Goal: Information Seeking & Learning: Compare options

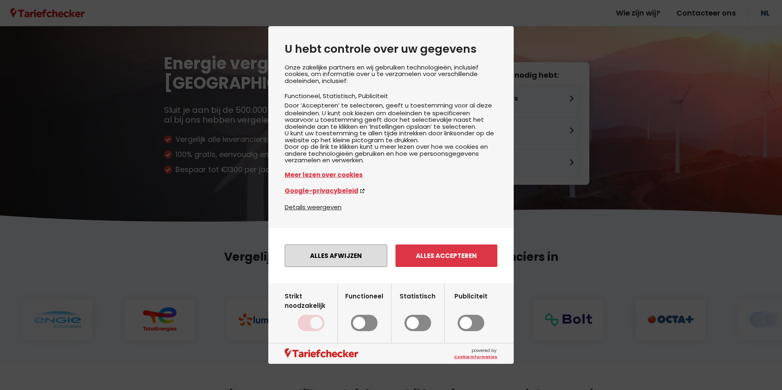
click at [344, 266] on button "Alles afwijzen" at bounding box center [336, 255] width 103 height 22
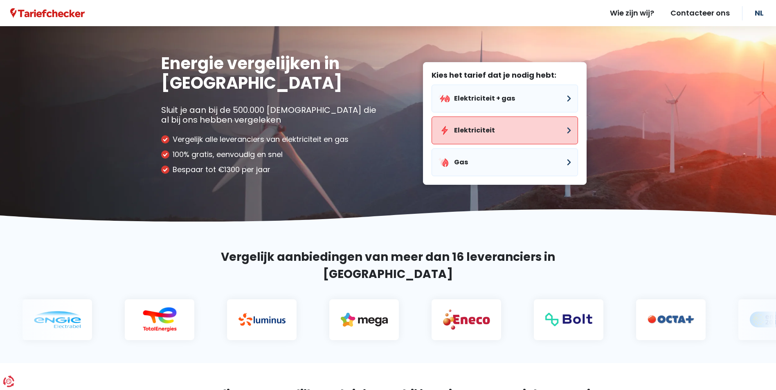
click at [479, 130] on button "Elektriciteit" at bounding box center [504, 131] width 146 height 28
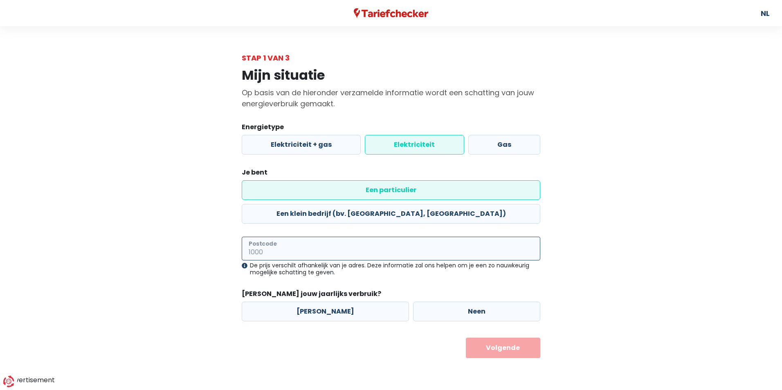
click at [318, 237] on input "Postcode" at bounding box center [391, 249] width 298 height 24
type input "9420"
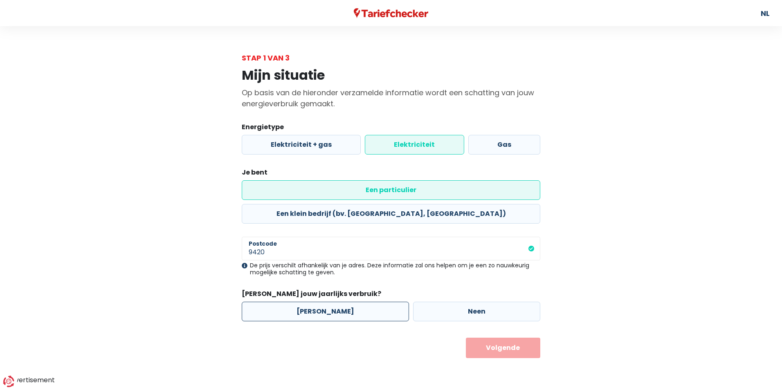
click at [324, 302] on label "[PERSON_NAME]" at bounding box center [325, 312] width 167 height 20
click at [324, 302] on input "[PERSON_NAME]" at bounding box center [325, 312] width 167 height 20
radio input "true"
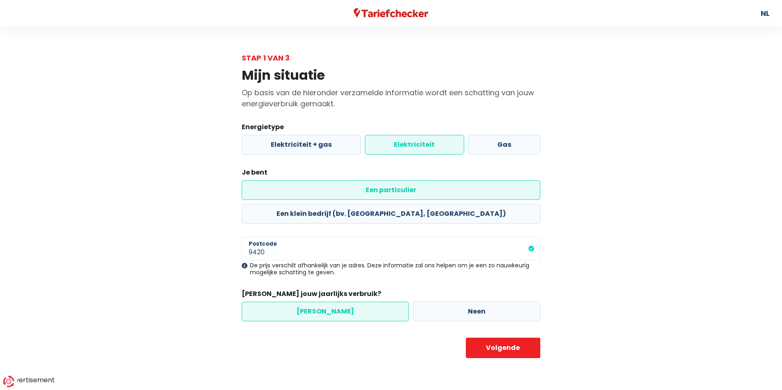
click at [494, 337] on body "U hebt controle over uw gegevens Onze zakelijke partners en wij gebruiken techn…" at bounding box center [391, 192] width 782 height 385
click at [495, 338] on button "Volgende" at bounding box center [503, 348] width 75 height 20
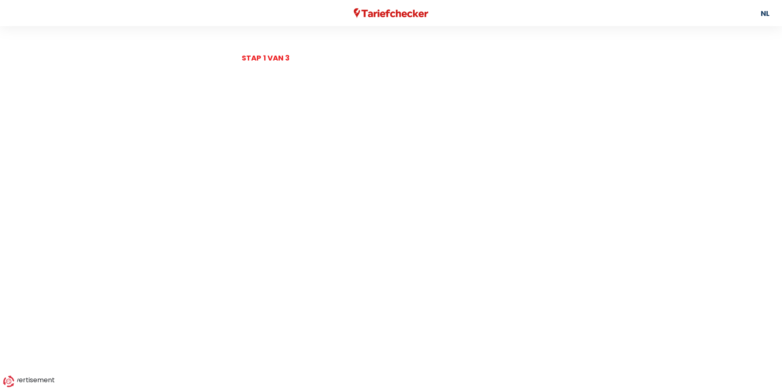
select select
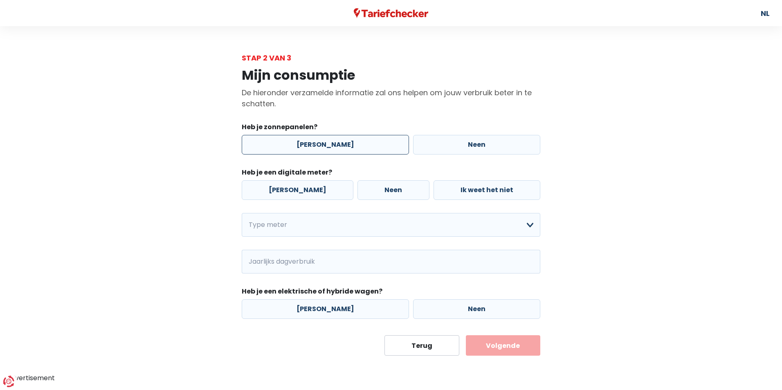
click at [339, 143] on label "[PERSON_NAME]" at bounding box center [325, 145] width 167 height 20
click at [339, 143] on input "[PERSON_NAME]" at bounding box center [325, 145] width 167 height 20
radio input "true"
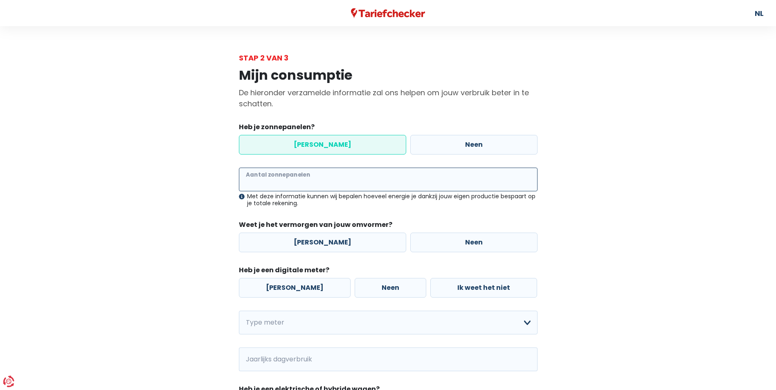
click at [295, 179] on input "Aantal zonnepanelen" at bounding box center [388, 180] width 298 height 24
click at [334, 246] on label "[PERSON_NAME]" at bounding box center [322, 243] width 167 height 20
click at [334, 246] on input "[PERSON_NAME]" at bounding box center [322, 243] width 167 height 20
radio input "true"
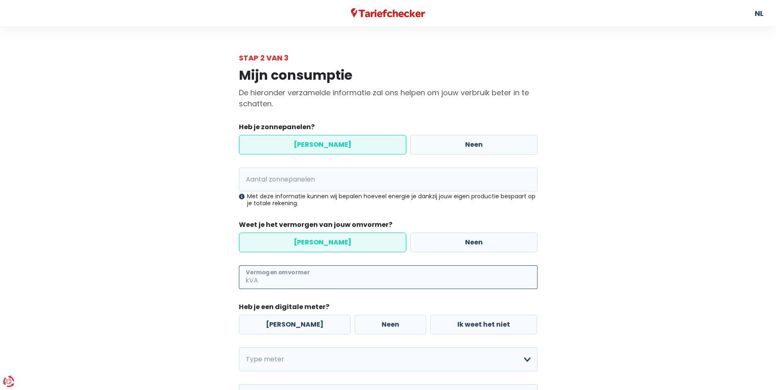
click at [316, 278] on input "Vermogen omvormer" at bounding box center [399, 277] width 278 height 24
type input "4"
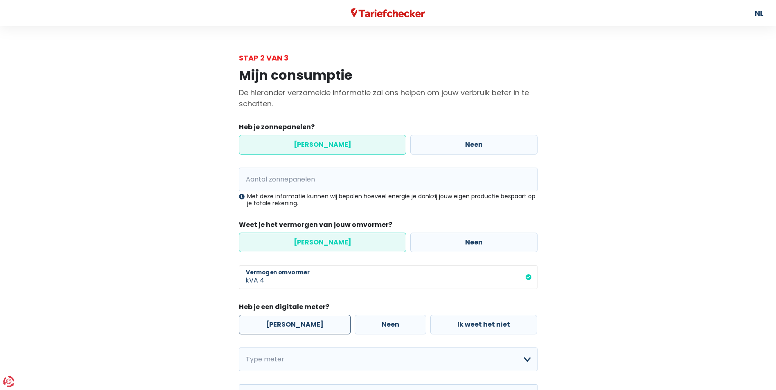
click at [275, 321] on label "[PERSON_NAME]" at bounding box center [295, 325] width 112 height 20
click at [275, 321] on input "[PERSON_NAME]" at bounding box center [295, 325] width 112 height 20
radio input "true"
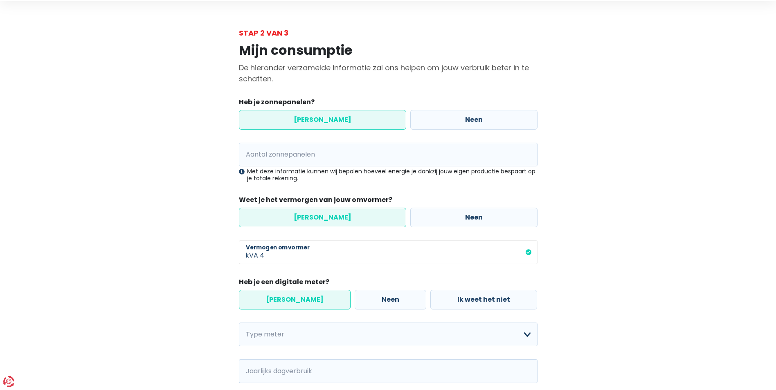
scroll to position [82, 0]
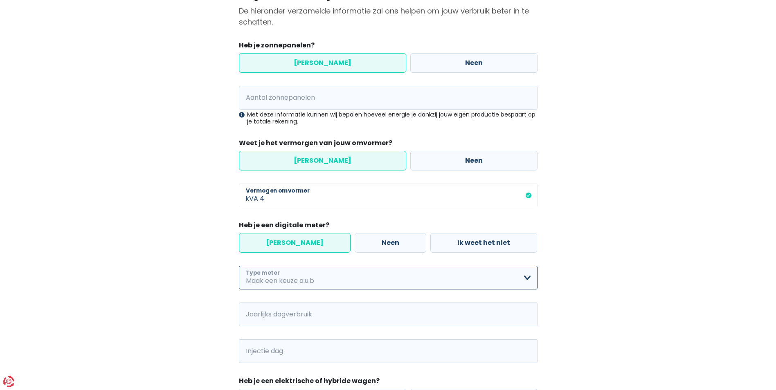
click at [500, 272] on select "Enkelvoudig Tweevoudig Enkelvoudig + uitsluitend nachttarief Tweevoudig + uitsl…" at bounding box center [388, 278] width 298 height 24
select select "day_night_bi_hourly"
click at [239, 266] on select "Enkelvoudig Tweevoudig Enkelvoudig + uitsluitend nachttarief Tweevoudig + uitsl…" at bounding box center [388, 278] width 298 height 24
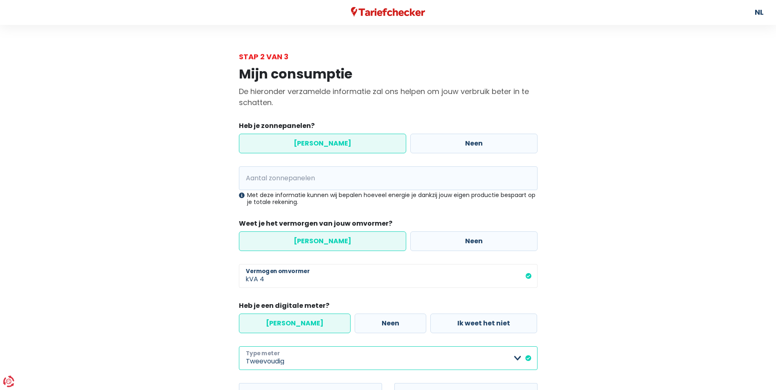
scroll to position [0, 0]
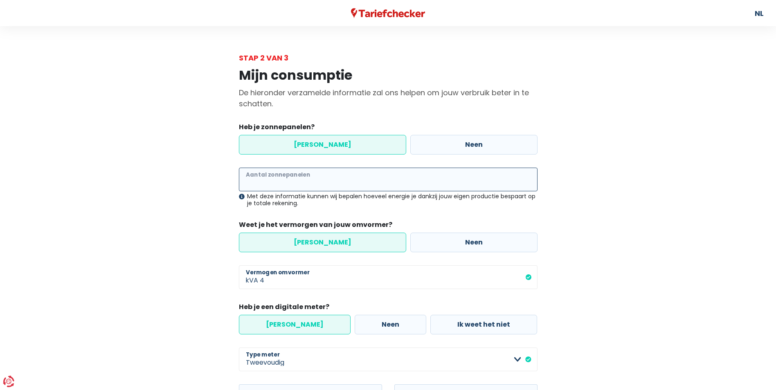
click at [316, 177] on input "Aantal zonnepanelen" at bounding box center [388, 180] width 298 height 24
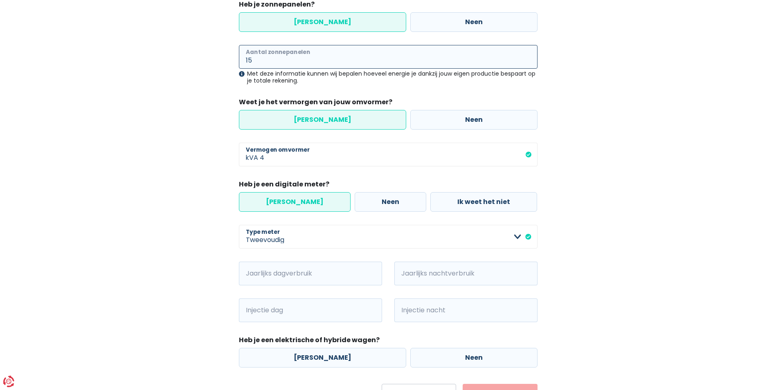
scroll to position [164, 0]
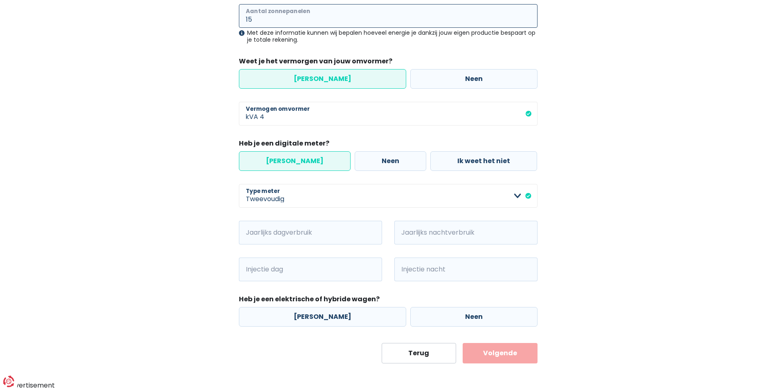
type input "15"
click at [282, 231] on input "Jaarlijks dagverbruik" at bounding box center [321, 233] width 121 height 24
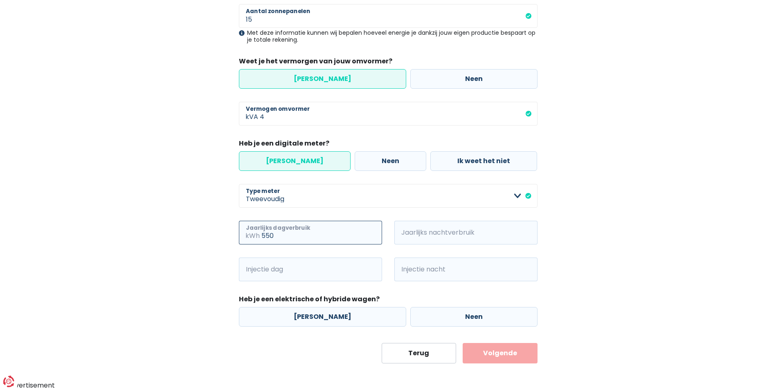
type input "550"
click at [466, 226] on input "Jaarlijks nachtverbruik" at bounding box center [477, 233] width 121 height 24
type input "1000"
click at [327, 265] on input "Injectie dag" at bounding box center [321, 270] width 121 height 24
type input "850"
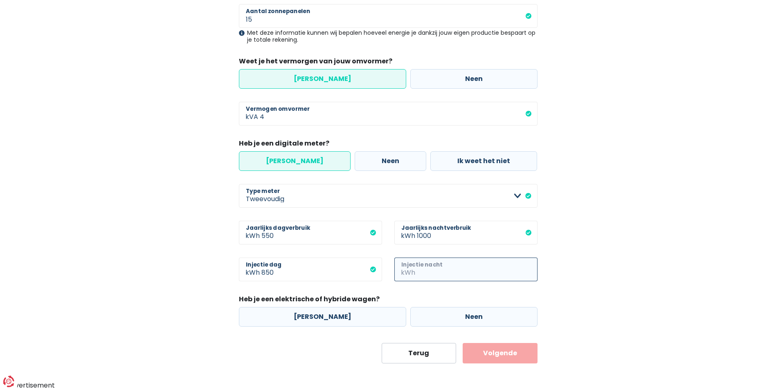
click at [496, 274] on input "Injectie nacht" at bounding box center [477, 270] width 121 height 24
type input "300"
click at [314, 319] on label "[PERSON_NAME]" at bounding box center [322, 317] width 167 height 20
click at [314, 319] on input "[PERSON_NAME]" at bounding box center [322, 317] width 167 height 20
radio input "true"
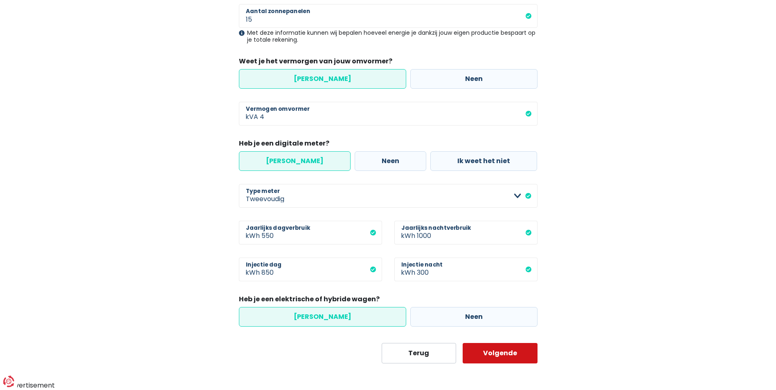
click at [484, 350] on button "Volgende" at bounding box center [499, 353] width 75 height 20
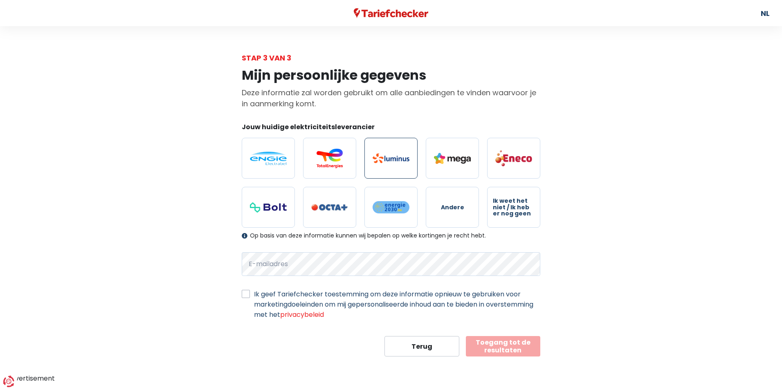
click at [382, 164] on label at bounding box center [390, 158] width 53 height 41
click at [382, 164] on input "radio" at bounding box center [390, 158] width 53 height 41
radio input "true"
click at [498, 348] on button "Toegang tot de resultaten" at bounding box center [503, 346] width 75 height 20
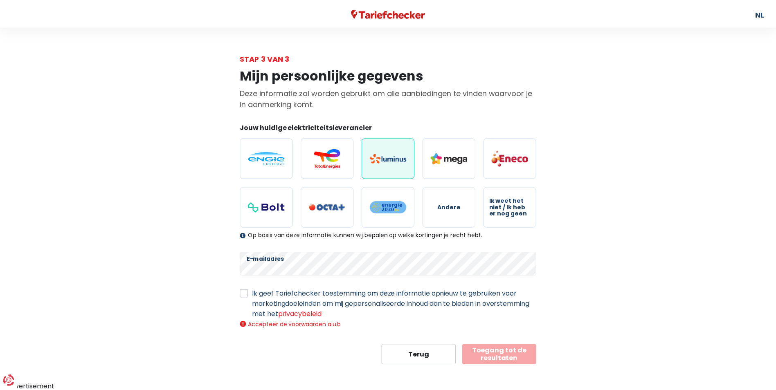
scroll to position [2, 0]
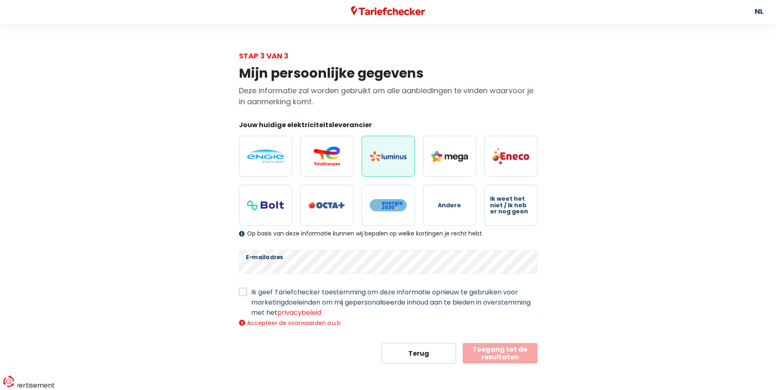
click at [245, 296] on div "Ik geef Tariefchecker toestemming om deze informatie opnieuw te gebruiken voor …" at bounding box center [388, 302] width 298 height 31
click at [251, 294] on label "Ik geef Tariefchecker toestemming om deze informatie opnieuw te gebruiken voor …" at bounding box center [394, 302] width 286 height 31
click at [244, 294] on input "Ik geef Tariefchecker toestemming om deze informatie opnieuw te gebruiken voor …" at bounding box center [243, 291] width 8 height 8
checkbox input "true"
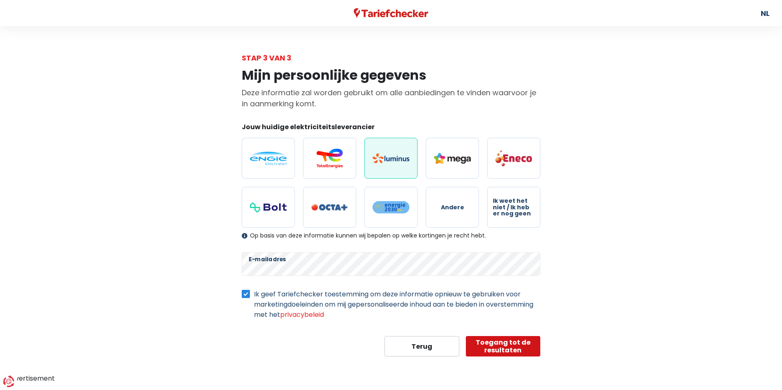
click at [496, 346] on button "Toegang tot de resultaten" at bounding box center [503, 346] width 75 height 20
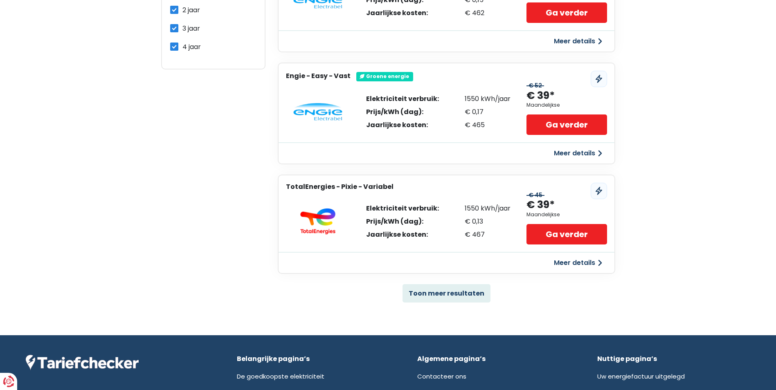
scroll to position [450, 0]
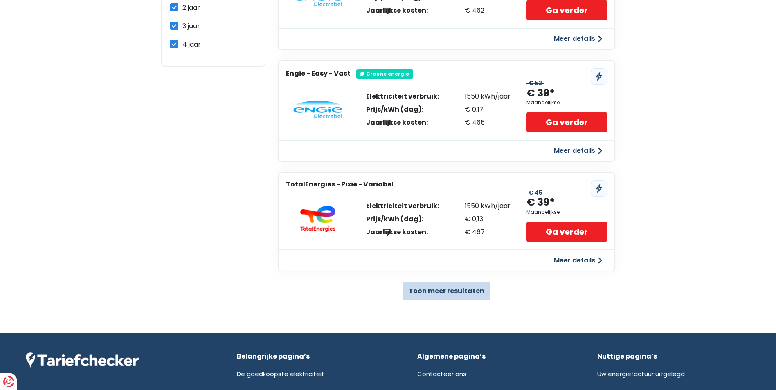
click at [458, 291] on button "Toon meer resultaten" at bounding box center [446, 291] width 88 height 18
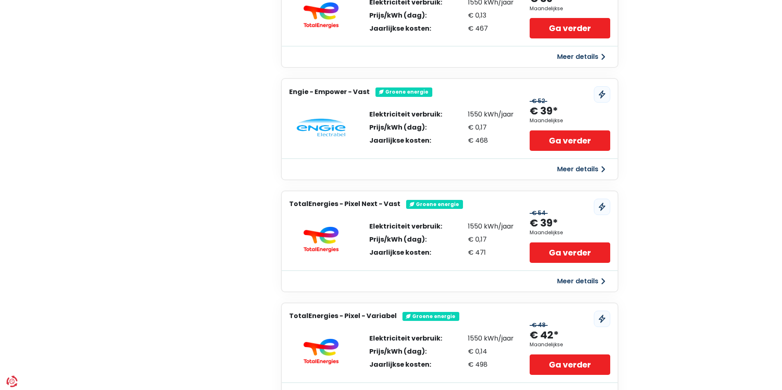
scroll to position [654, 0]
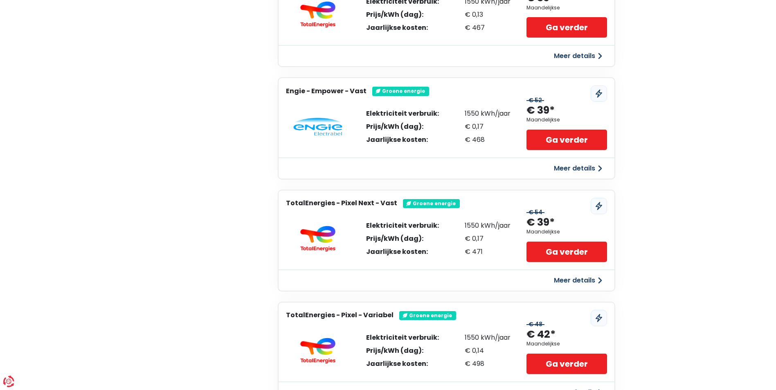
click at [583, 169] on button "Meer details" at bounding box center [578, 168] width 58 height 15
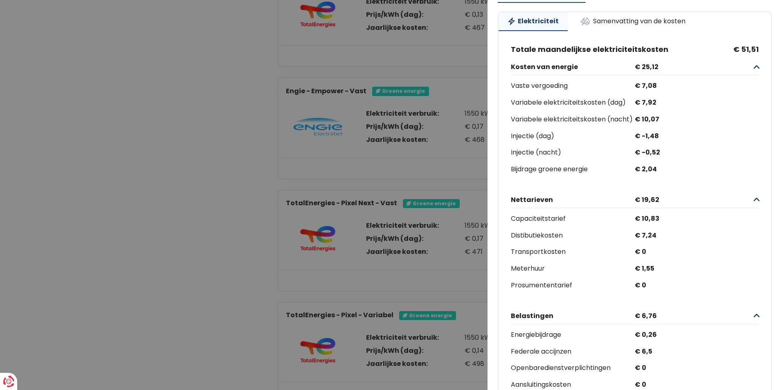
scroll to position [0, 0]
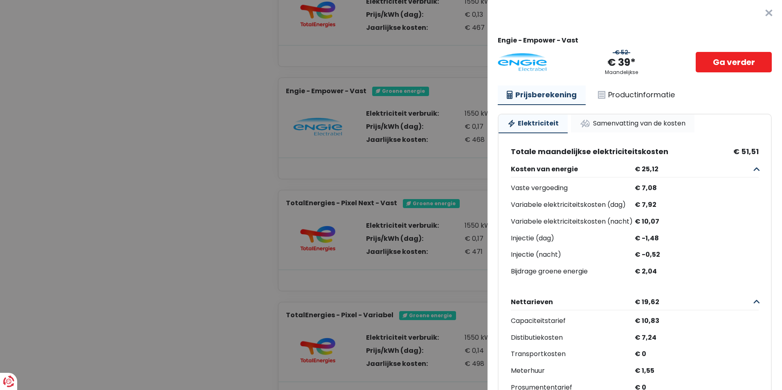
click at [623, 126] on link "Samenvatting van de kosten" at bounding box center [632, 123] width 123 height 18
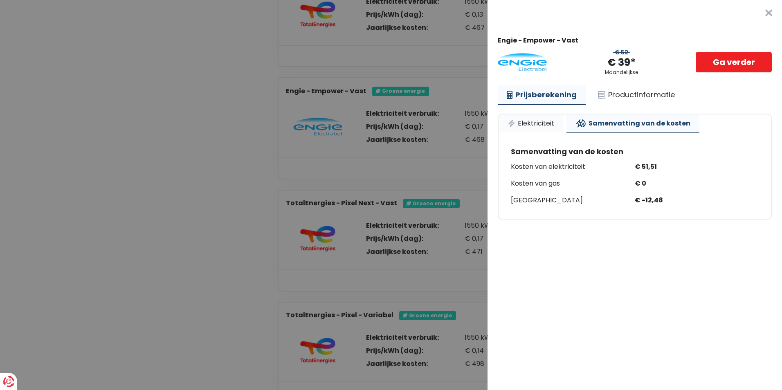
click at [542, 121] on link "Elektriciteit" at bounding box center [530, 123] width 65 height 18
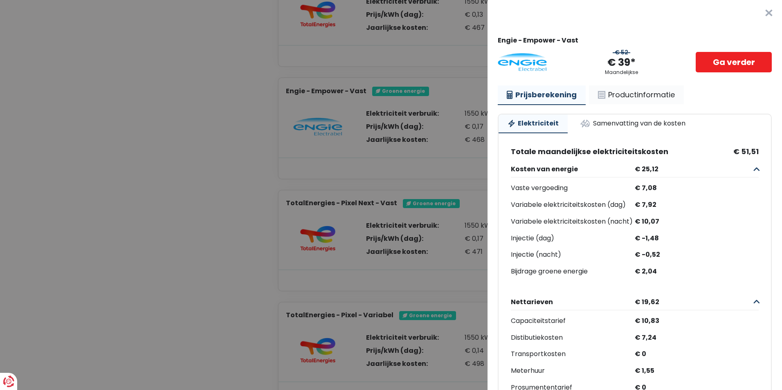
click at [617, 98] on link "Productinformatie" at bounding box center [636, 94] width 95 height 19
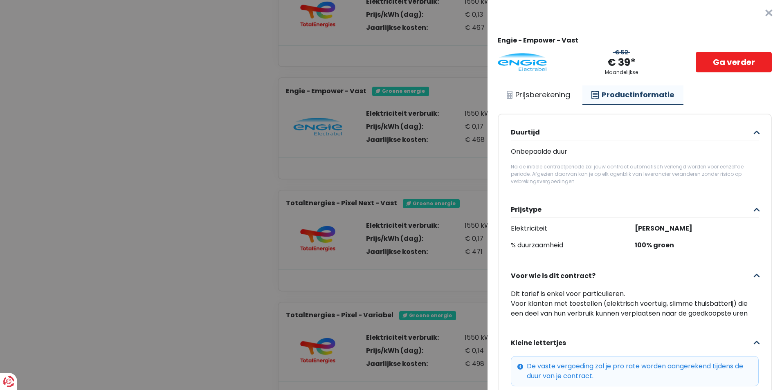
click at [755, 11] on button "×" at bounding box center [768, 13] width 26 height 26
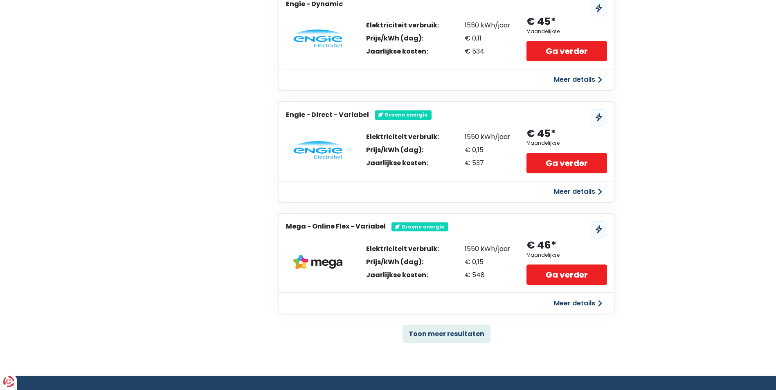
scroll to position [1594, 0]
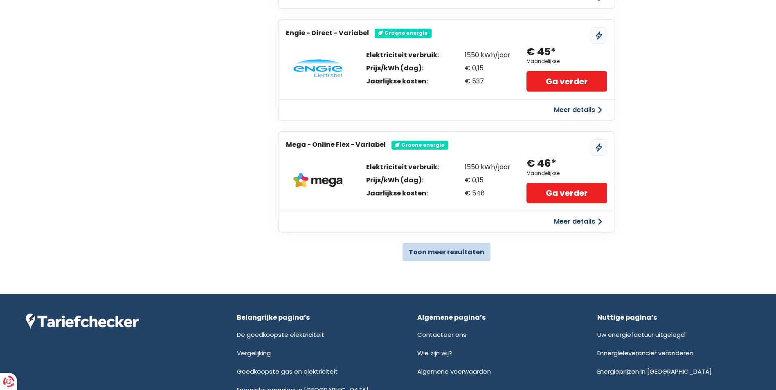
click at [439, 255] on button "Toon meer resultaten" at bounding box center [446, 252] width 88 height 18
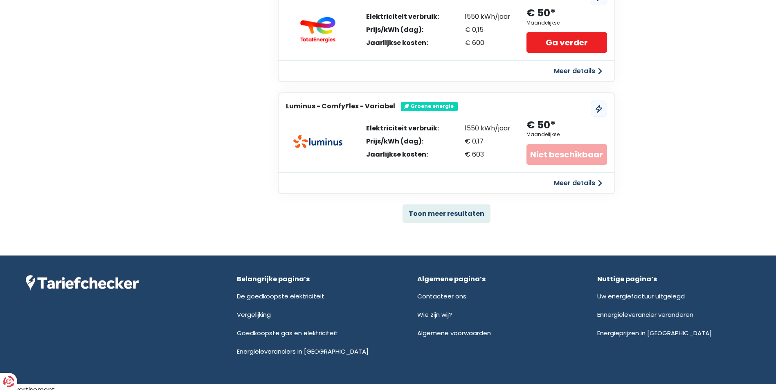
scroll to position [2747, 0]
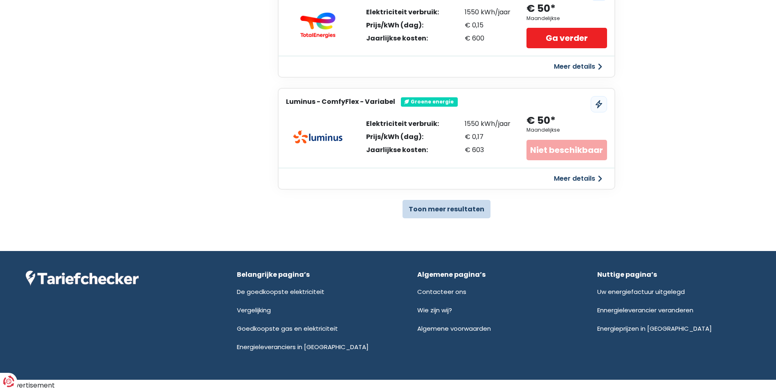
click at [464, 213] on button "Toon meer resultaten" at bounding box center [446, 209] width 88 height 18
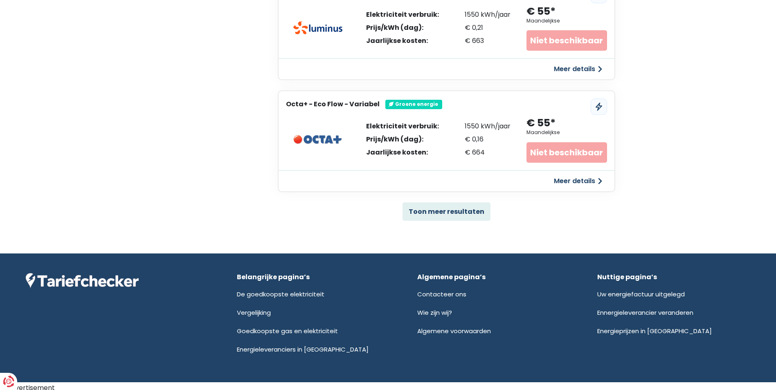
scroll to position [3862, 0]
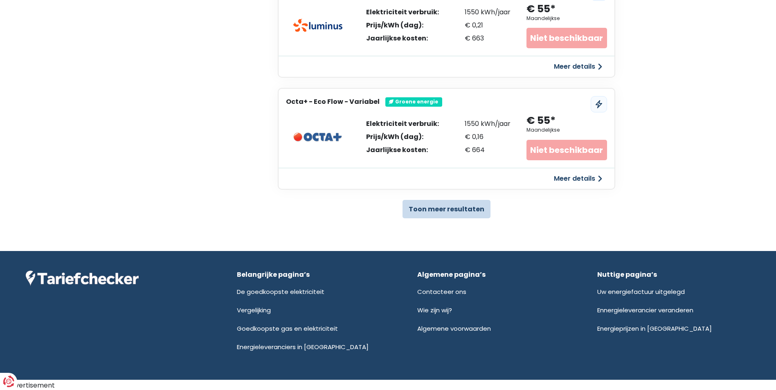
click at [461, 205] on button "Toon meer resultaten" at bounding box center [446, 209] width 88 height 18
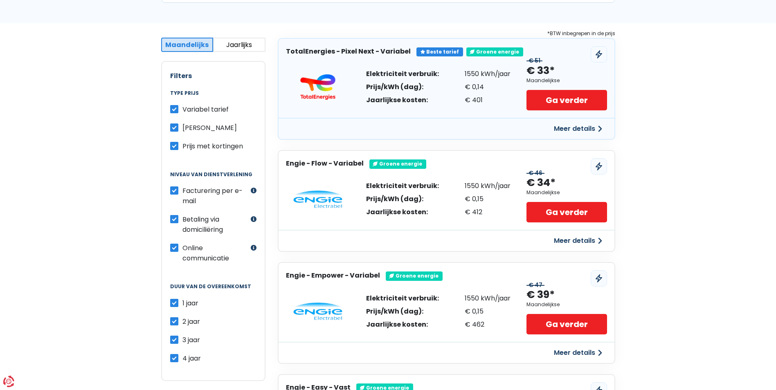
scroll to position [0, 0]
